Goal: Complete application form: Complete application form

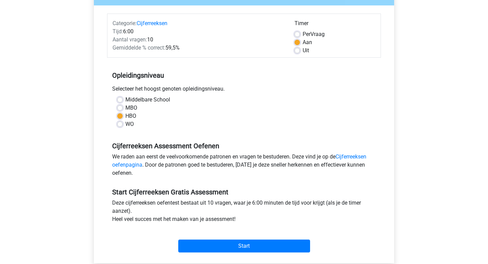
scroll to position [76, 0]
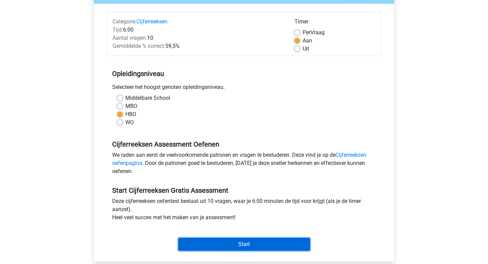
click at [218, 244] on input "Start" at bounding box center [244, 244] width 132 height 13
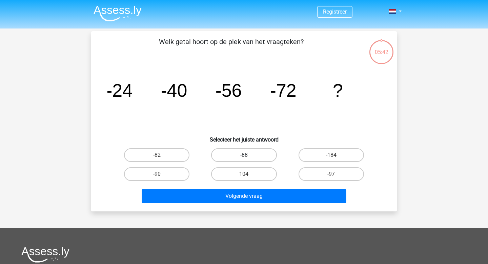
click at [247, 159] on label "-88" at bounding box center [243, 155] width 65 height 14
click at [247, 159] on input "-88" at bounding box center [246, 157] width 4 height 4
radio input "true"
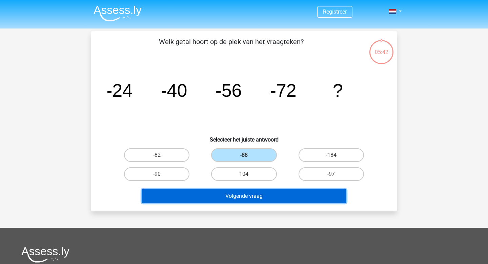
click at [245, 189] on button "Volgende vraag" at bounding box center [244, 196] width 205 height 14
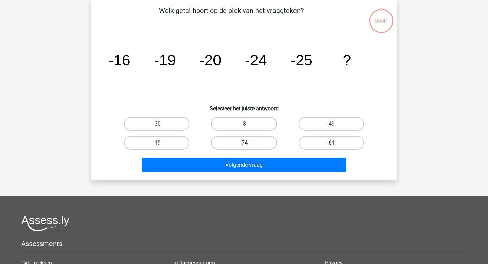
scroll to position [23, 0]
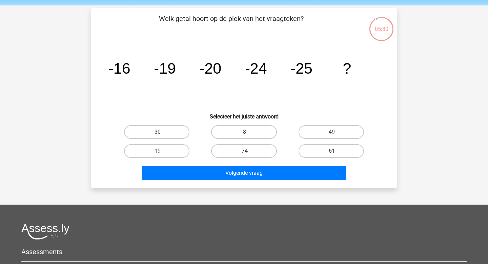
click at [157, 132] on input "-30" at bounding box center [159, 134] width 4 height 4
radio input "true"
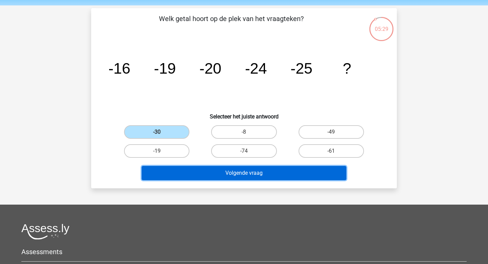
click at [214, 172] on button "Volgende vraag" at bounding box center [244, 173] width 205 height 14
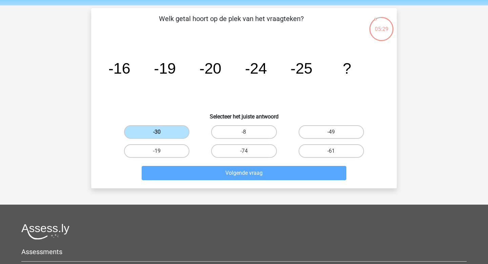
scroll to position [31, 0]
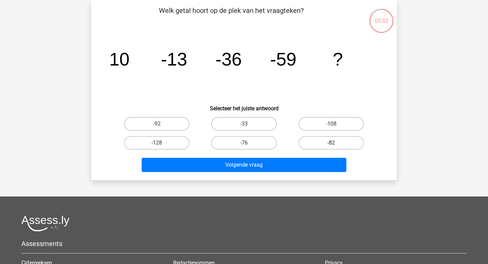
click at [326, 139] on label "-82" at bounding box center [330, 143] width 65 height 14
click at [331, 143] on input "-82" at bounding box center [333, 145] width 4 height 4
radio input "true"
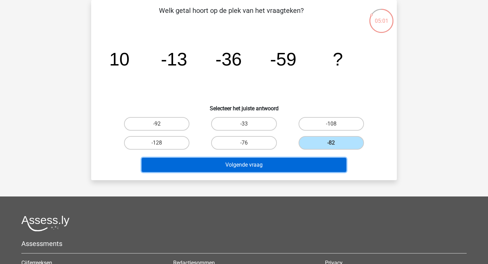
click at [296, 164] on button "Volgende vraag" at bounding box center [244, 165] width 205 height 14
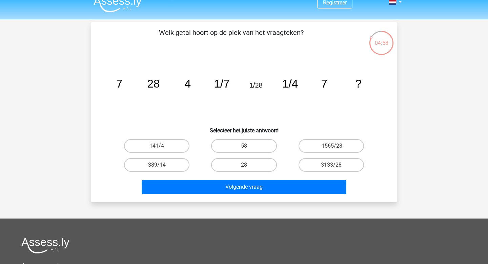
scroll to position [20, 0]
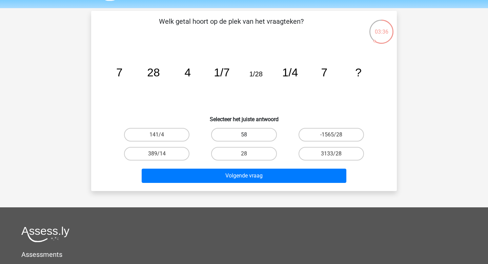
click at [247, 132] on label "58" at bounding box center [243, 135] width 65 height 14
click at [247, 135] on input "58" at bounding box center [246, 137] width 4 height 4
radio input "true"
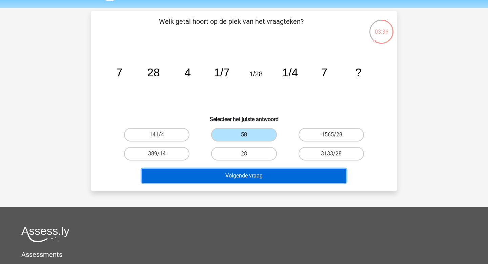
click at [244, 180] on button "Volgende vraag" at bounding box center [244, 175] width 205 height 14
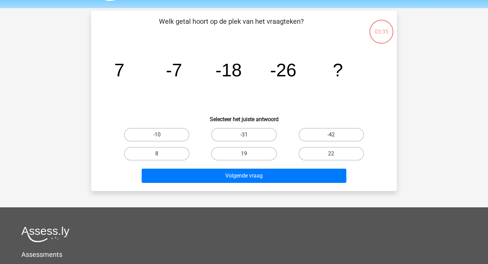
scroll to position [31, 0]
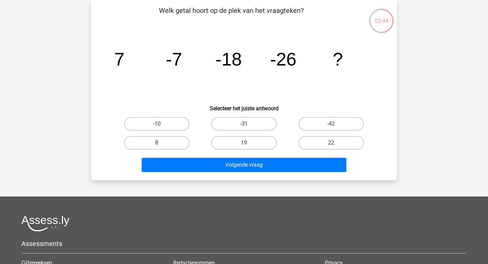
click at [241, 123] on label "-31" at bounding box center [243, 124] width 65 height 14
click at [244, 124] on input "-31" at bounding box center [246, 126] width 4 height 4
radio input "true"
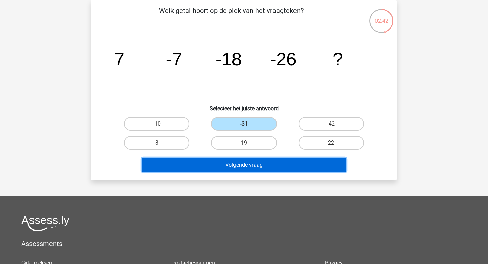
click at [236, 170] on button "Volgende vraag" at bounding box center [244, 165] width 205 height 14
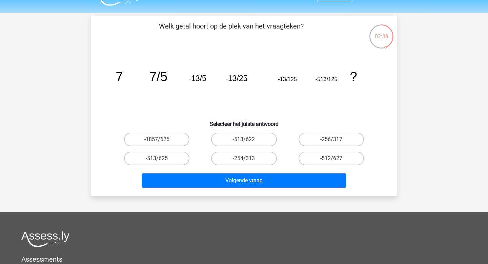
scroll to position [16, 0]
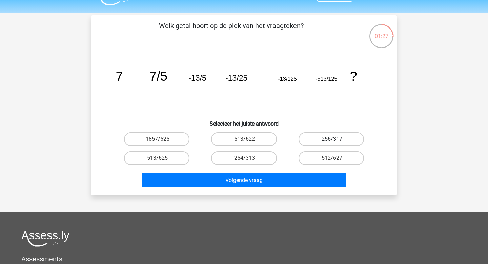
click at [323, 138] on label "-256/317" at bounding box center [330, 139] width 65 height 14
click at [331, 139] on input "-256/317" at bounding box center [333, 141] width 4 height 4
radio input "true"
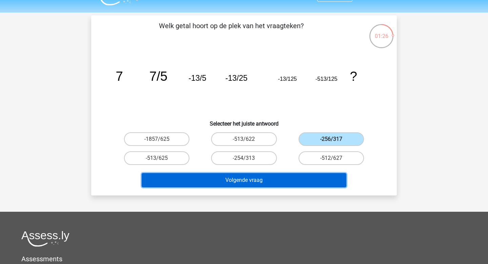
click at [293, 182] on button "Volgende vraag" at bounding box center [244, 180] width 205 height 14
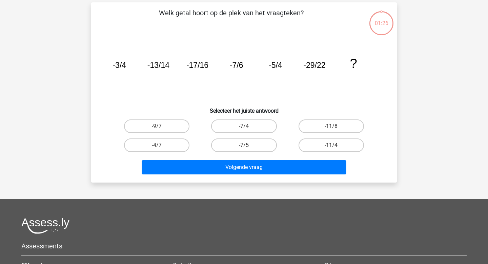
scroll to position [31, 0]
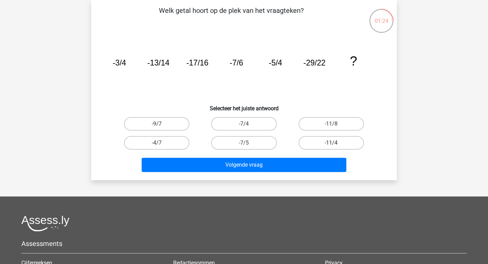
click at [327, 140] on label "-11/4" at bounding box center [330, 143] width 65 height 14
click at [331, 143] on input "-11/4" at bounding box center [333, 145] width 4 height 4
radio input "true"
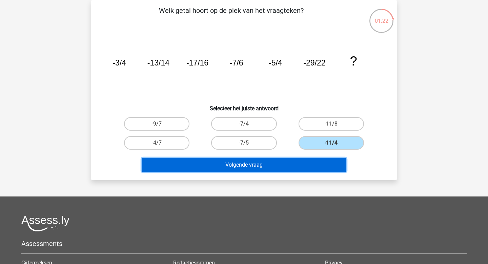
click at [305, 161] on button "Volgende vraag" at bounding box center [244, 165] width 205 height 14
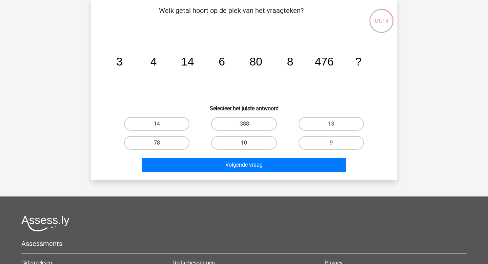
click at [167, 142] on label "78" at bounding box center [156, 143] width 65 height 14
click at [161, 143] on input "78" at bounding box center [159, 145] width 4 height 4
radio input "true"
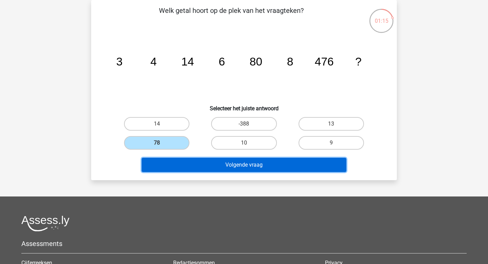
click at [225, 168] on button "Volgende vraag" at bounding box center [244, 165] width 205 height 14
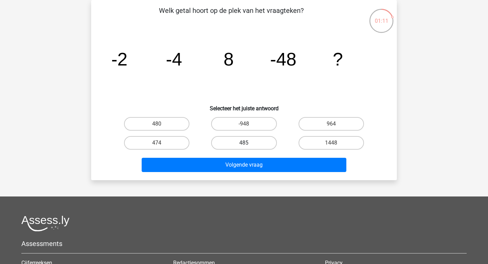
click at [267, 143] on label "485" at bounding box center [243, 143] width 65 height 14
click at [248, 143] on input "485" at bounding box center [246, 145] width 4 height 4
radio input "true"
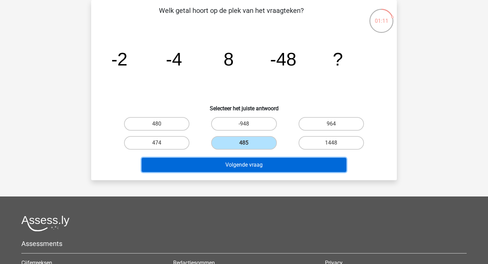
click at [266, 166] on button "Volgende vraag" at bounding box center [244, 165] width 205 height 14
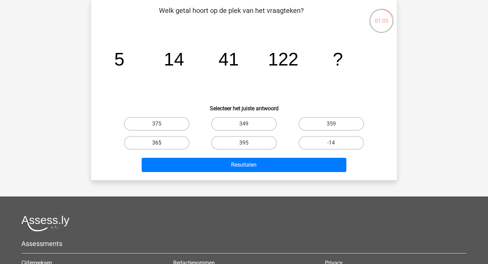
click at [179, 136] on label "365" at bounding box center [156, 143] width 65 height 14
click at [161, 143] on input "365" at bounding box center [159, 145] width 4 height 4
radio input "true"
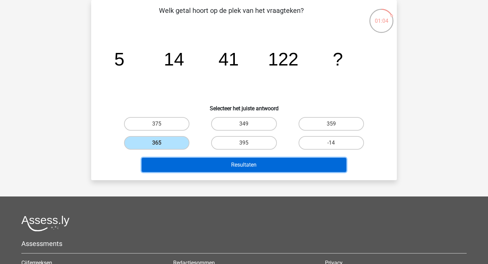
click at [214, 161] on button "Resultaten" at bounding box center [244, 165] width 205 height 14
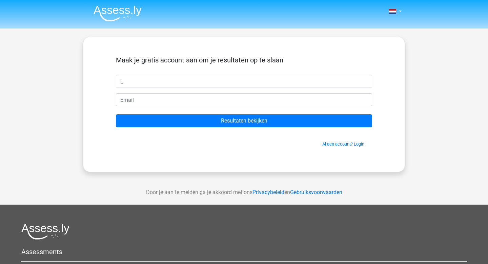
type input "L"
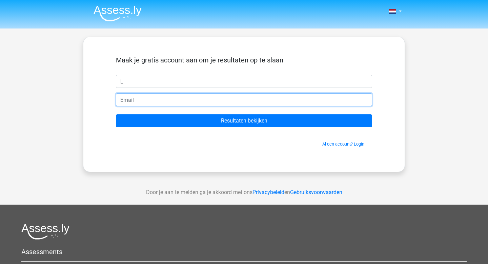
click at [125, 101] on input "email" at bounding box center [244, 99] width 256 height 13
type input "Lieke.rietberg@outlook.com"
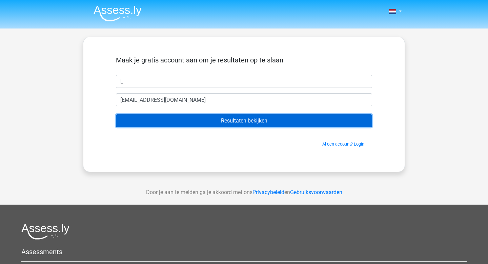
click at [167, 122] on input "Resultaten bekijken" at bounding box center [244, 120] width 256 height 13
